Goal: Task Accomplishment & Management: Use online tool/utility

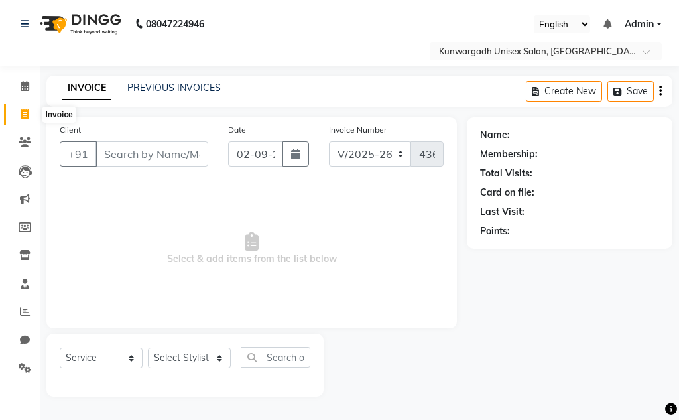
select select "7931"
select select "service"
click at [27, 115] on icon at bounding box center [24, 114] width 7 height 10
select select "service"
click at [27, 115] on icon at bounding box center [24, 114] width 7 height 10
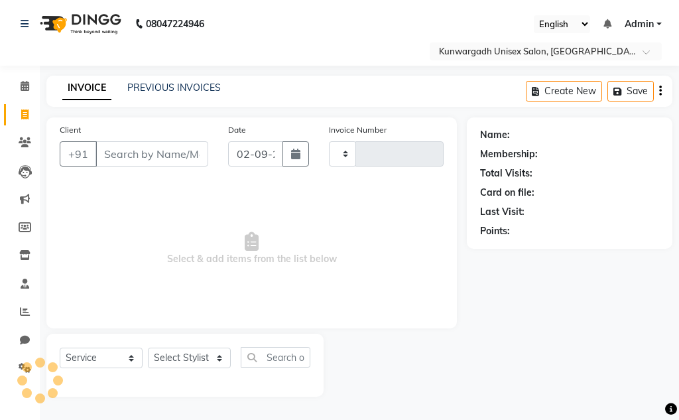
click at [28, 115] on icon at bounding box center [24, 114] width 7 height 10
select select "7931"
select select "service"
